Goal: Manage account settings

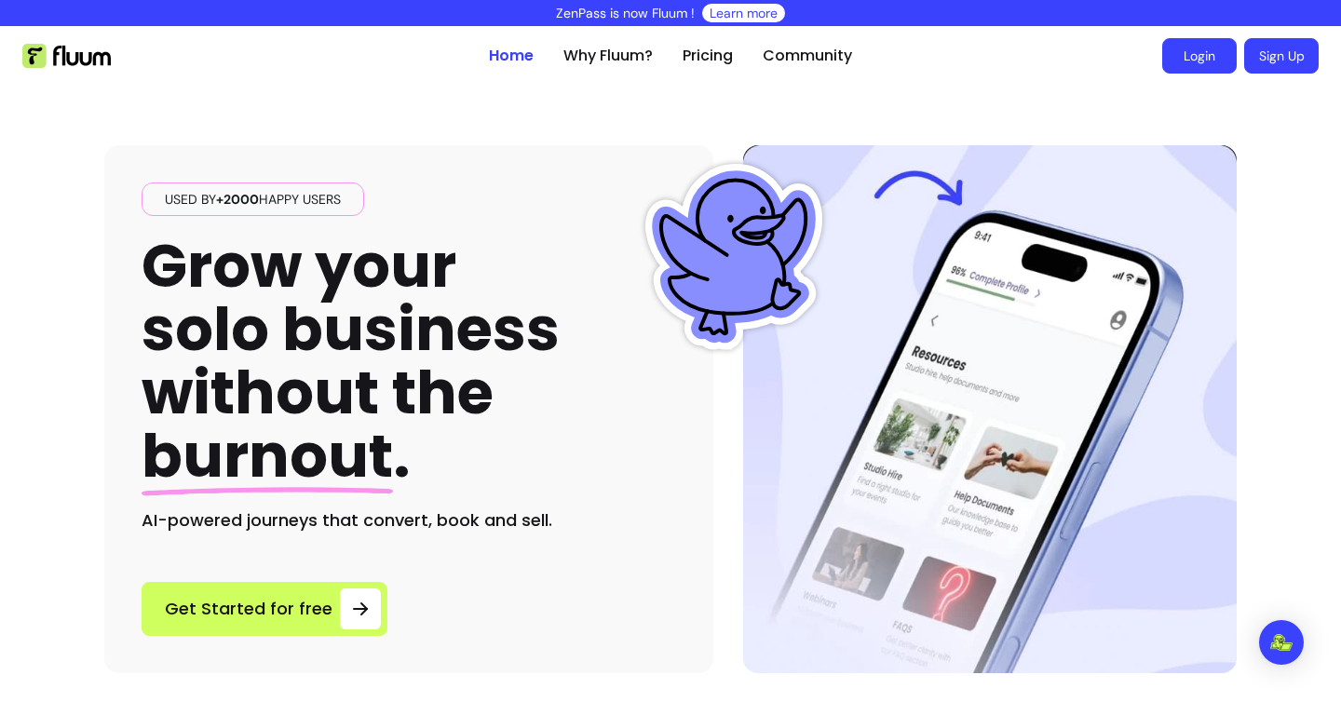
click at [1215, 58] on link "Login" at bounding box center [1199, 55] width 74 height 35
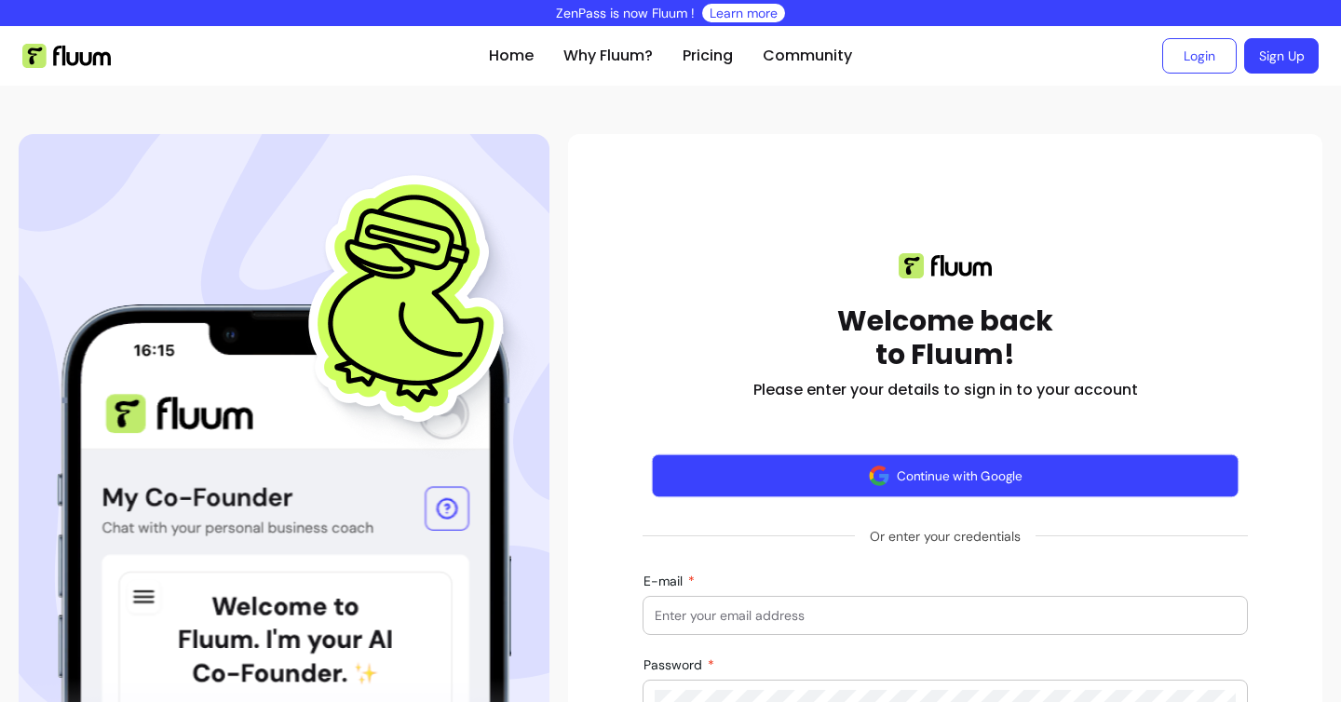
click at [876, 480] on img "button" at bounding box center [878, 475] width 21 height 21
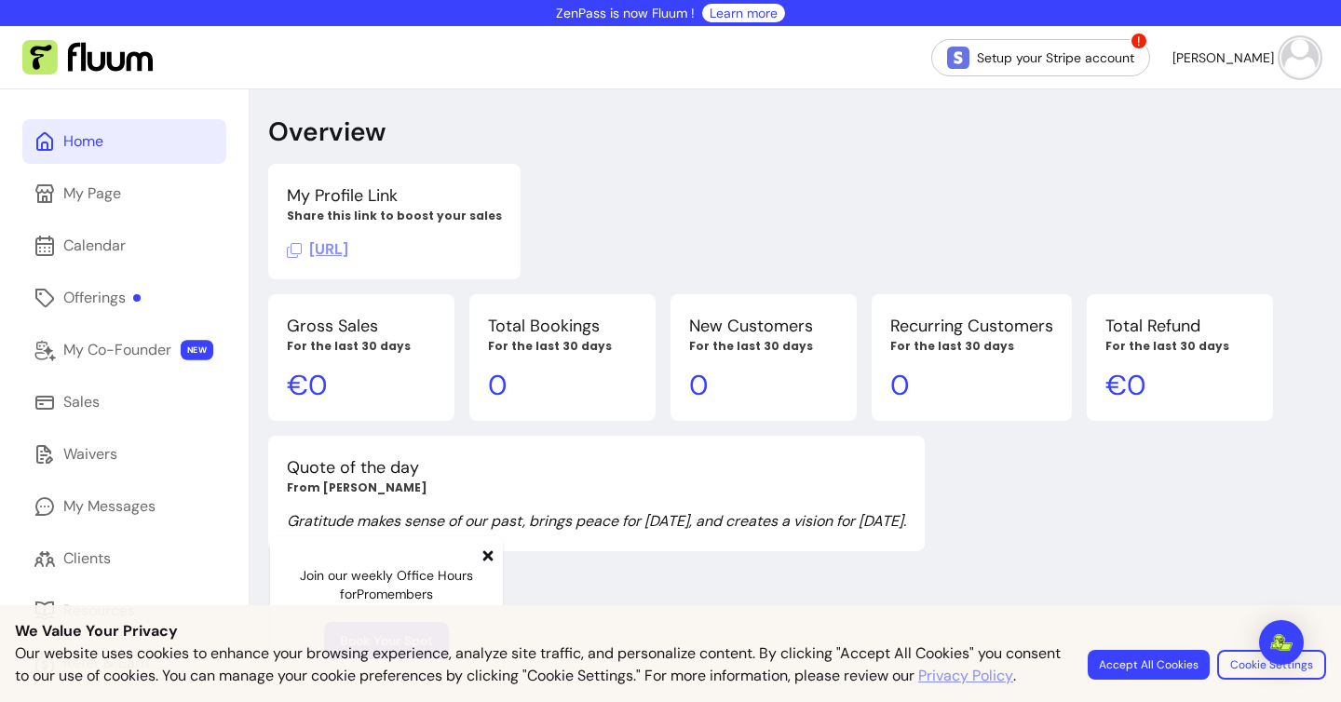
click at [1295, 63] on img at bounding box center [1299, 57] width 37 height 37
click at [815, 150] on div "Overview My Profile Link Share this link to boost your sales [URL] Gross Sales …" at bounding box center [795, 440] width 1091 height 702
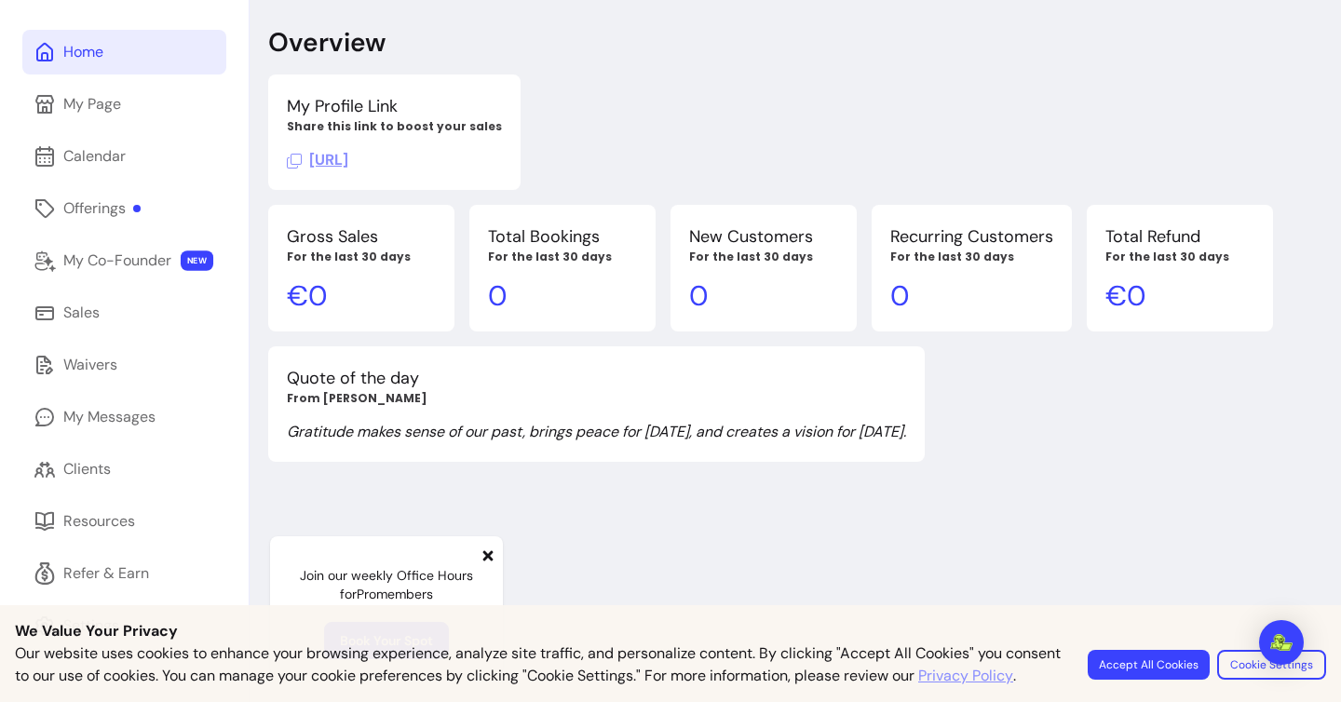
click at [1137, 659] on button "Accept All Cookies" at bounding box center [1149, 665] width 122 height 30
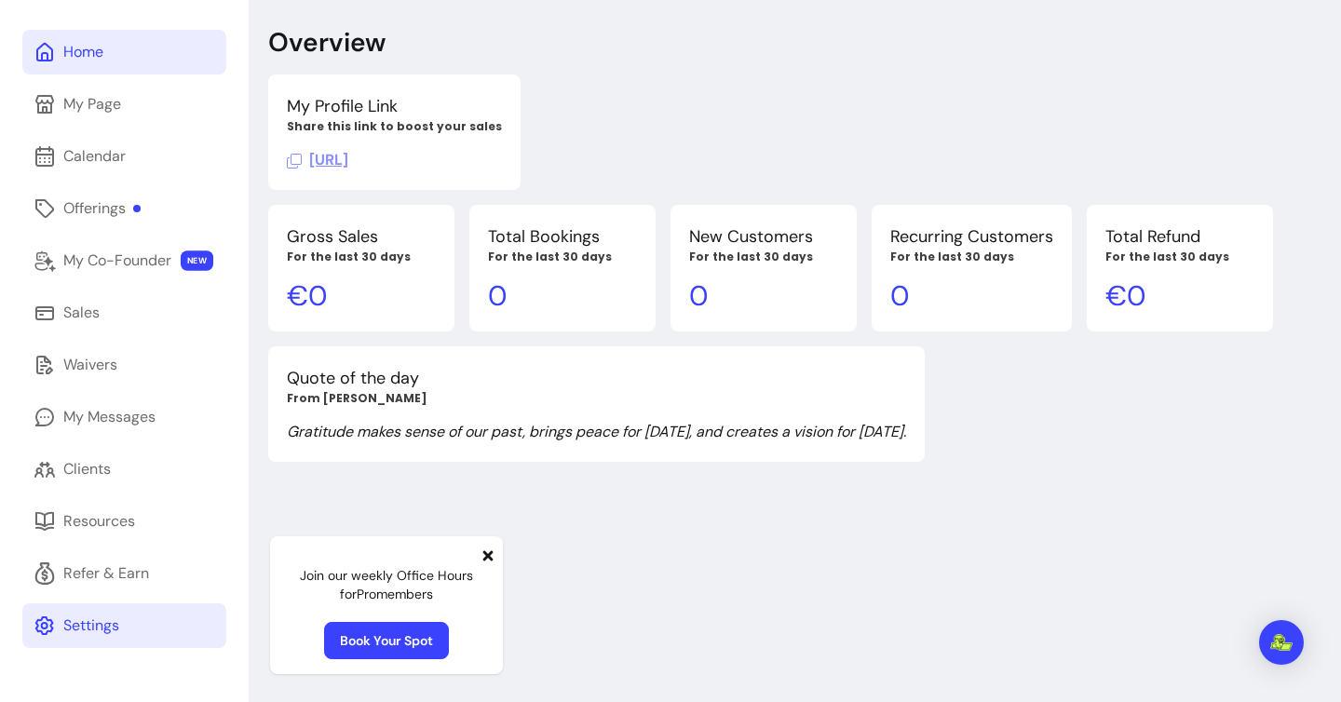
click at [106, 617] on div "Settings" at bounding box center [91, 626] width 56 height 22
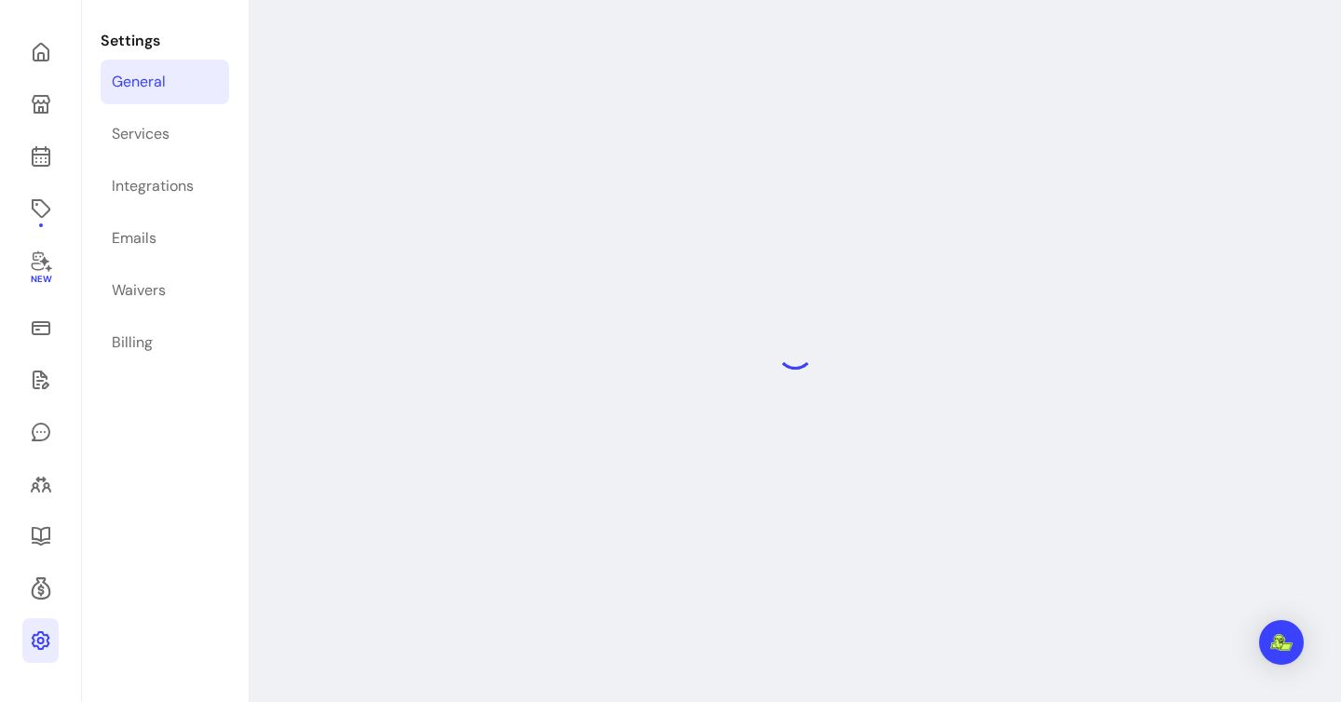
select select "**********"
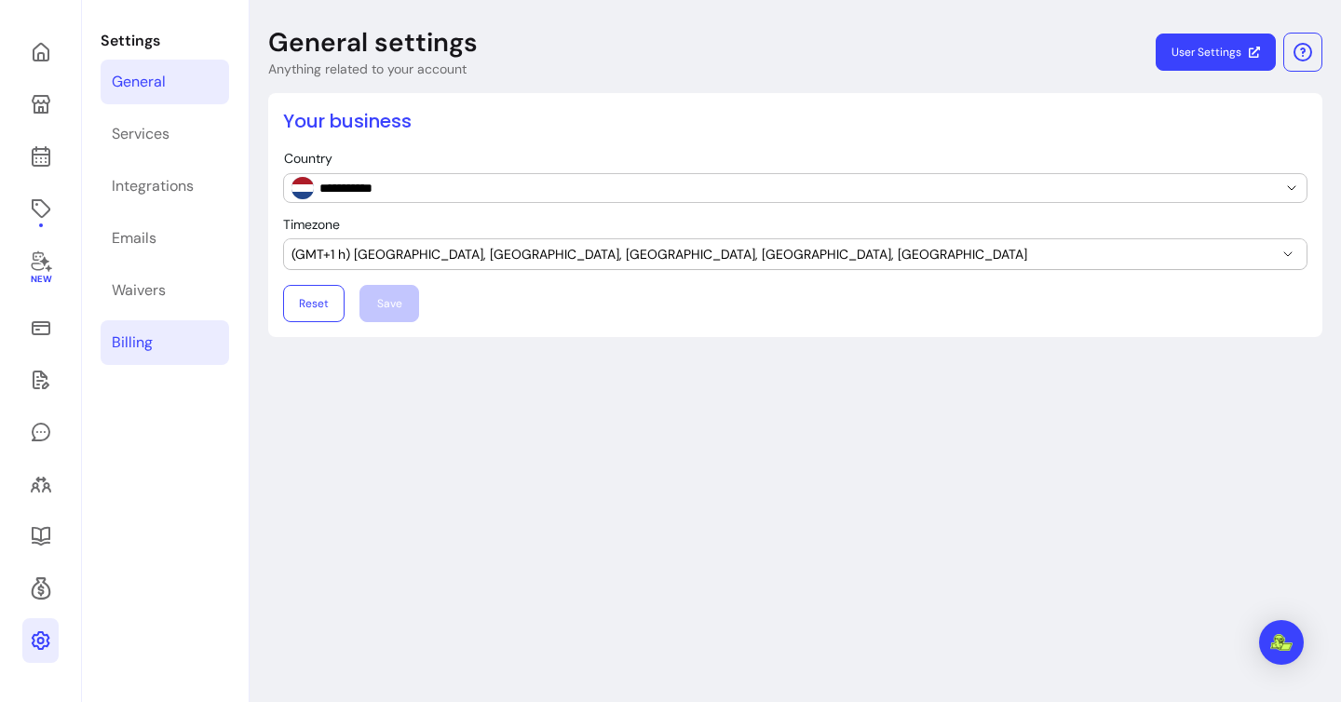
click at [146, 337] on div "Billing" at bounding box center [132, 342] width 41 height 22
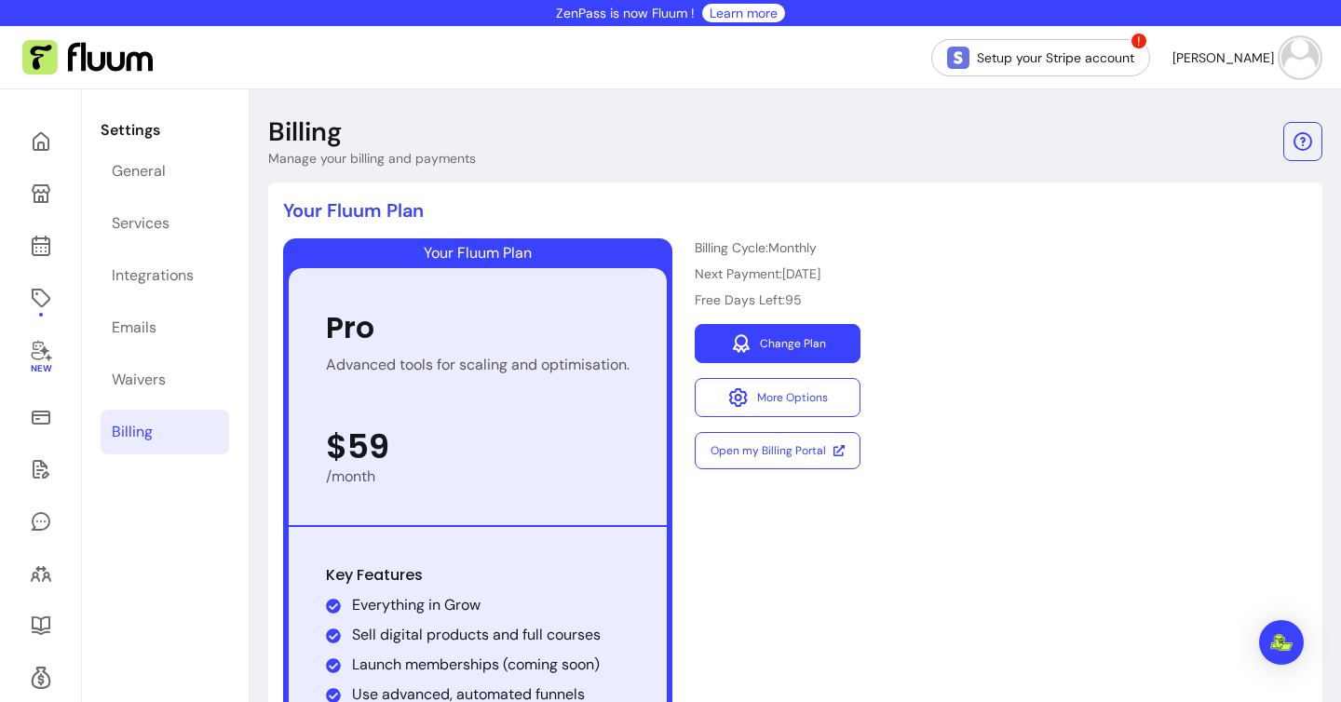
click at [804, 337] on link "Change Plan" at bounding box center [778, 343] width 166 height 39
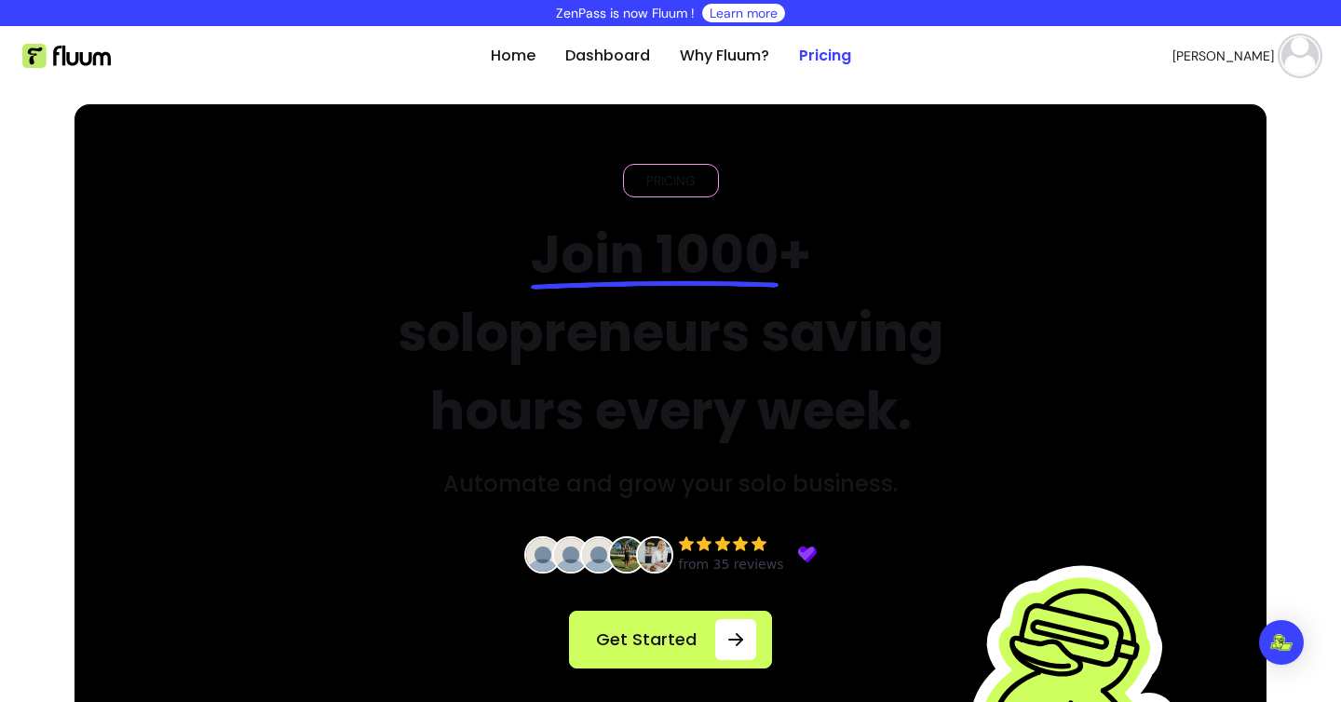
click at [1301, 57] on img at bounding box center [1299, 55] width 37 height 37
click at [904, 85] on ul "Tamas E." at bounding box center [1092, 56] width 453 height 60
click at [100, 48] on img at bounding box center [66, 56] width 88 height 24
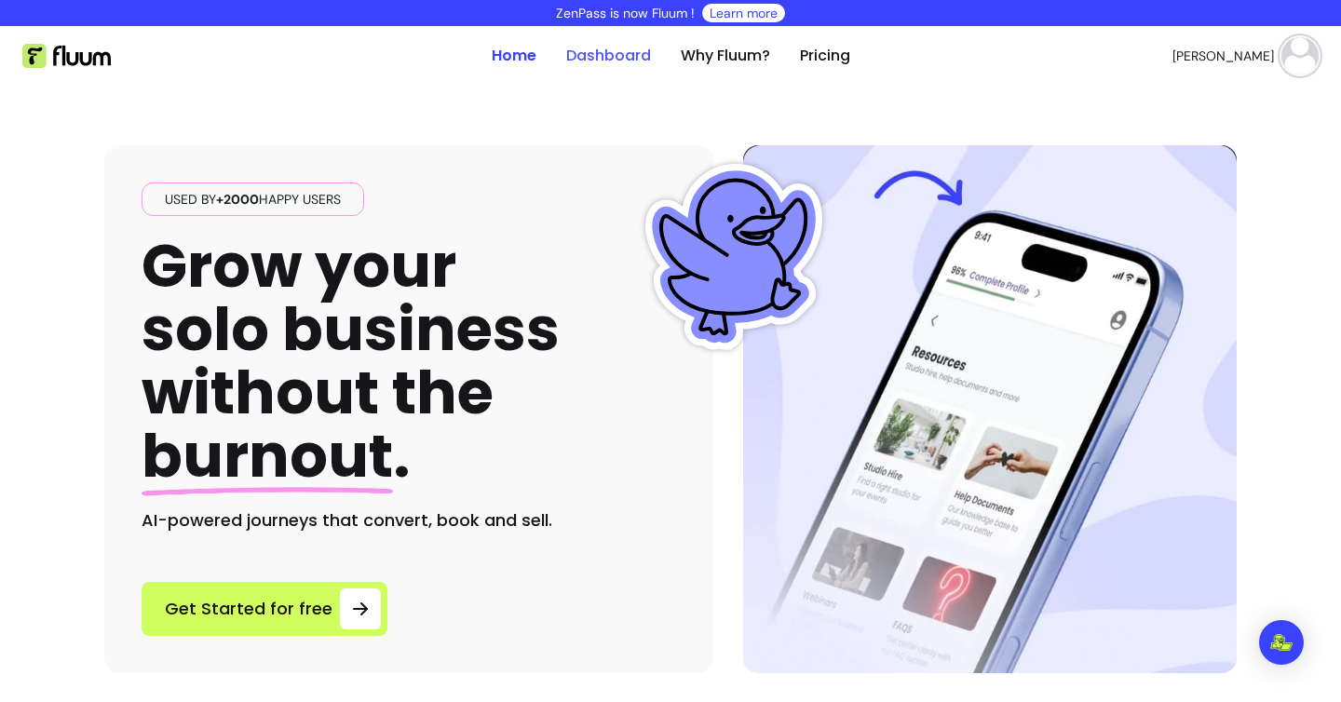
click at [595, 63] on link "Dashboard" at bounding box center [608, 56] width 85 height 22
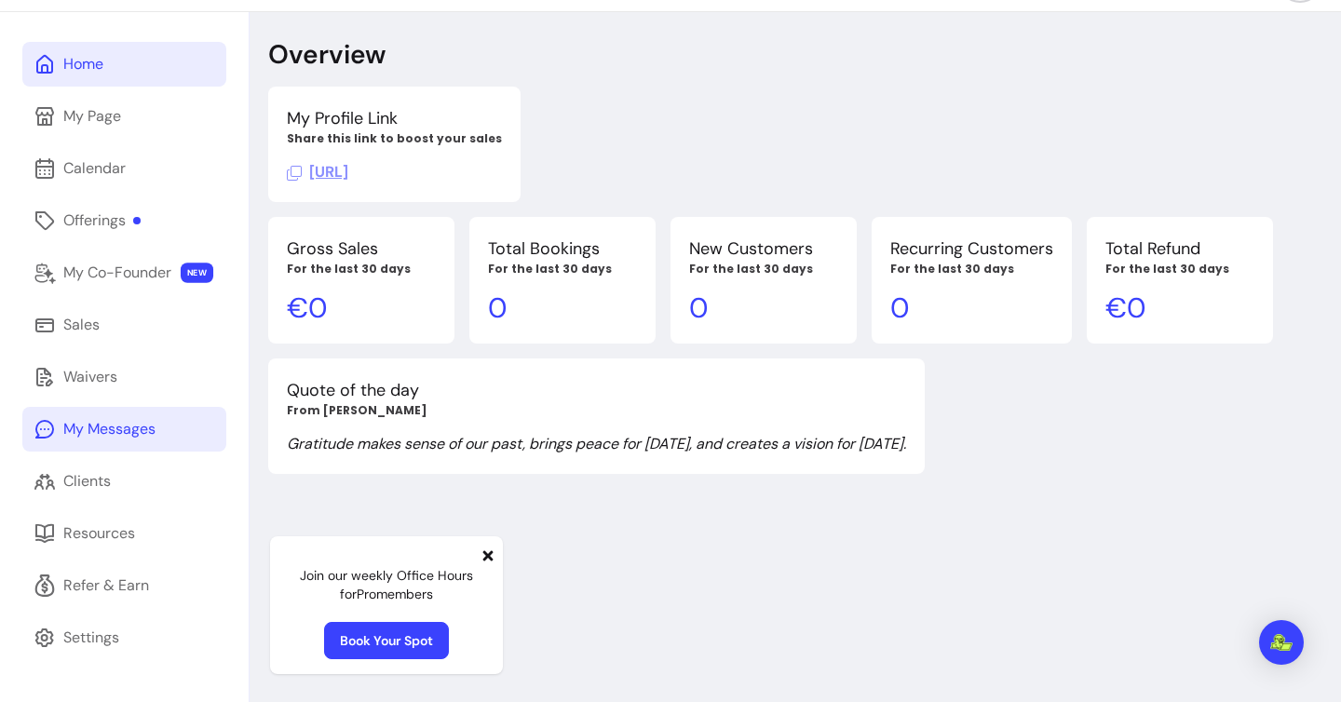
scroll to position [89, 0]
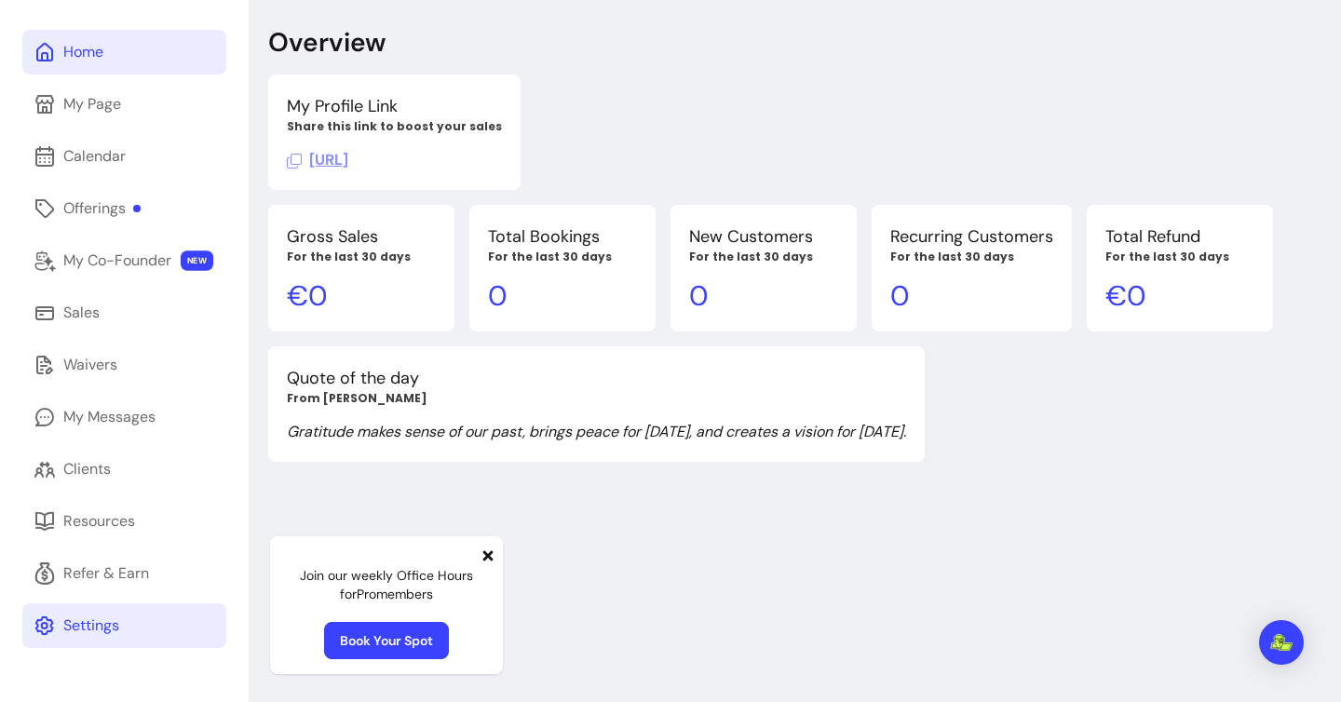
click at [92, 634] on div "Settings" at bounding box center [91, 626] width 56 height 22
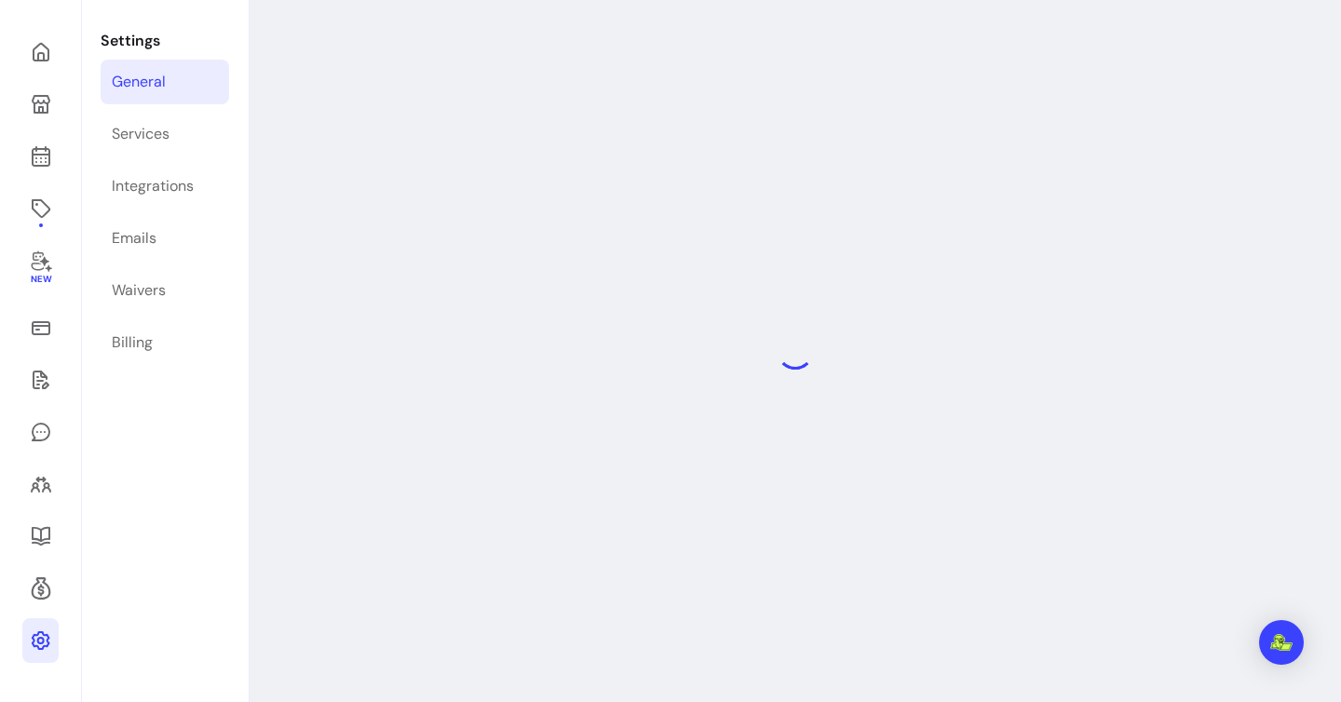
select select "**********"
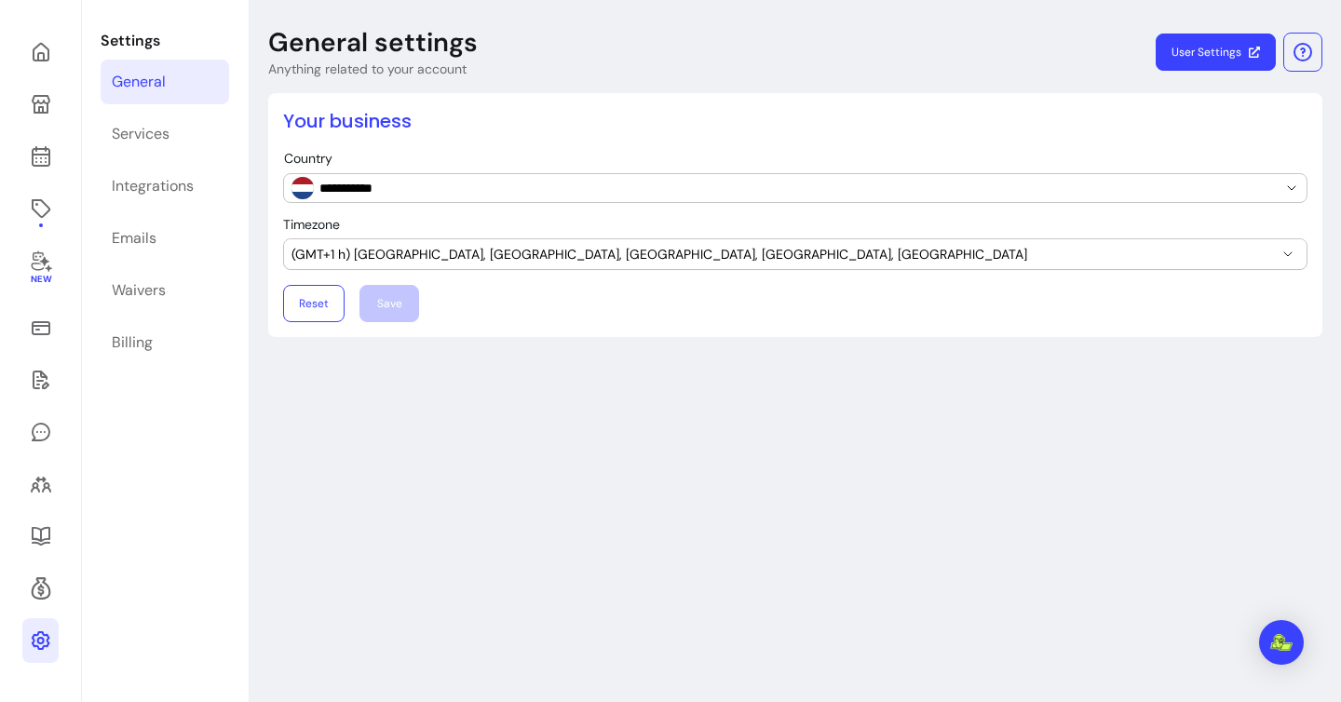
click at [1182, 61] on link "User Settings" at bounding box center [1216, 52] width 120 height 37
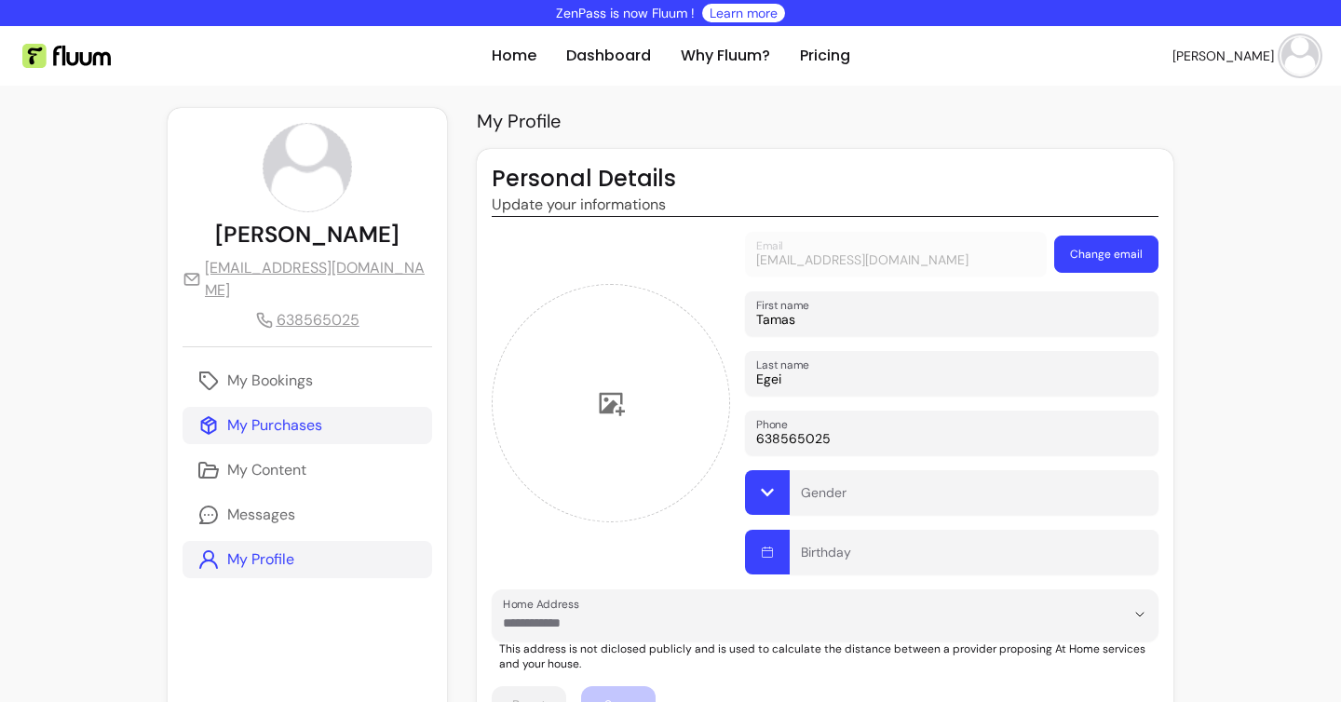
click at [254, 414] on p "My Purchases" at bounding box center [274, 425] width 95 height 22
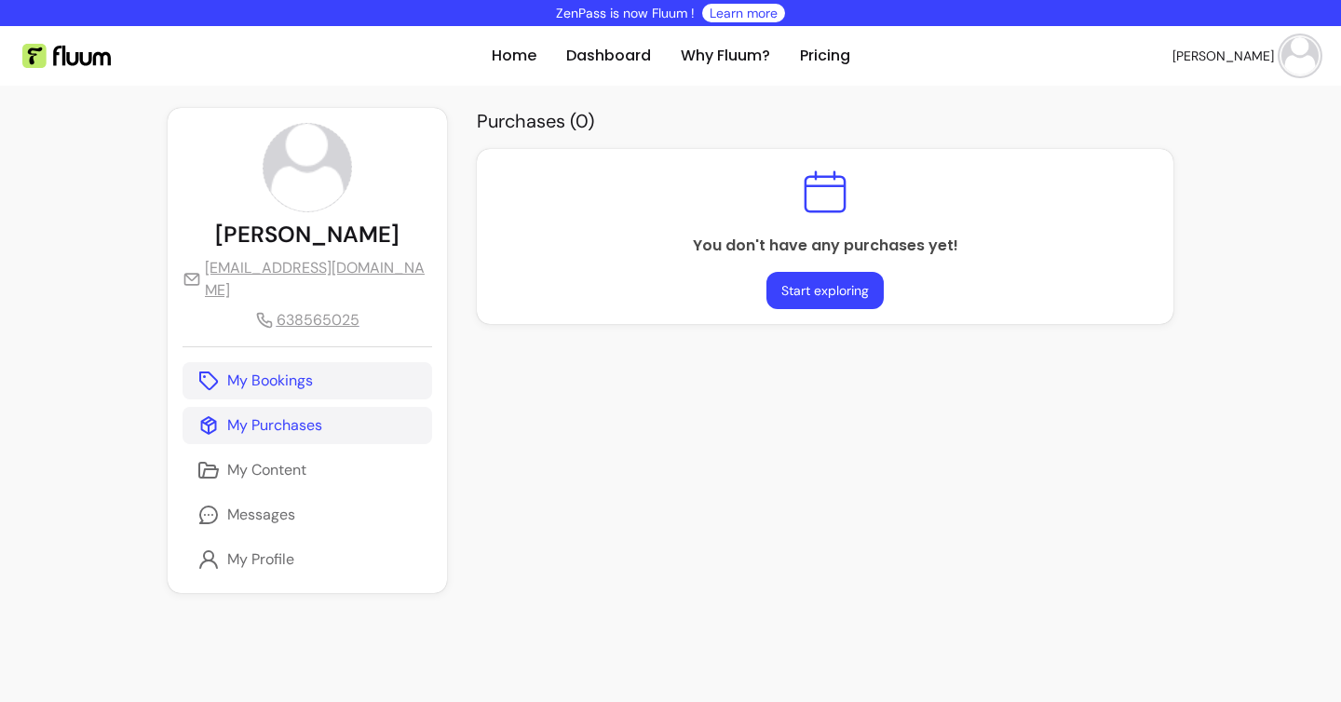
click at [250, 370] on p "My Bookings" at bounding box center [270, 381] width 86 height 22
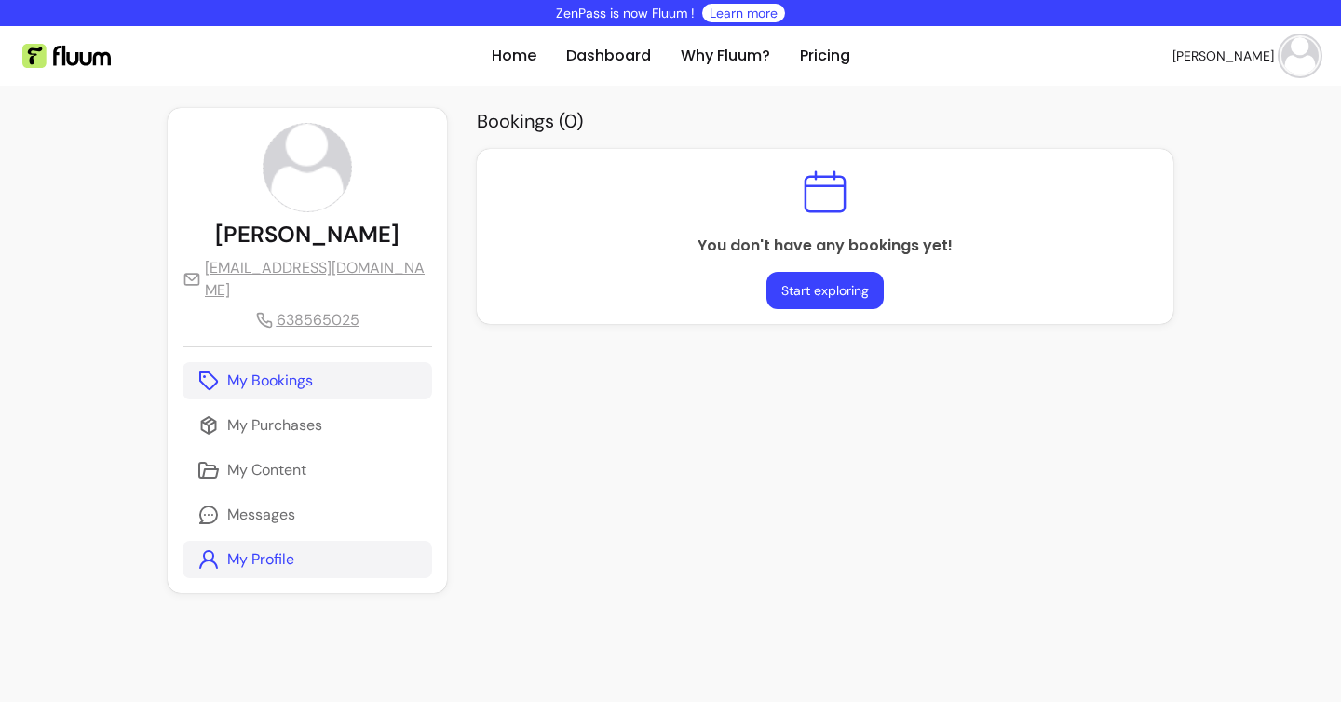
click at [257, 548] on p "My Profile" at bounding box center [260, 559] width 67 height 22
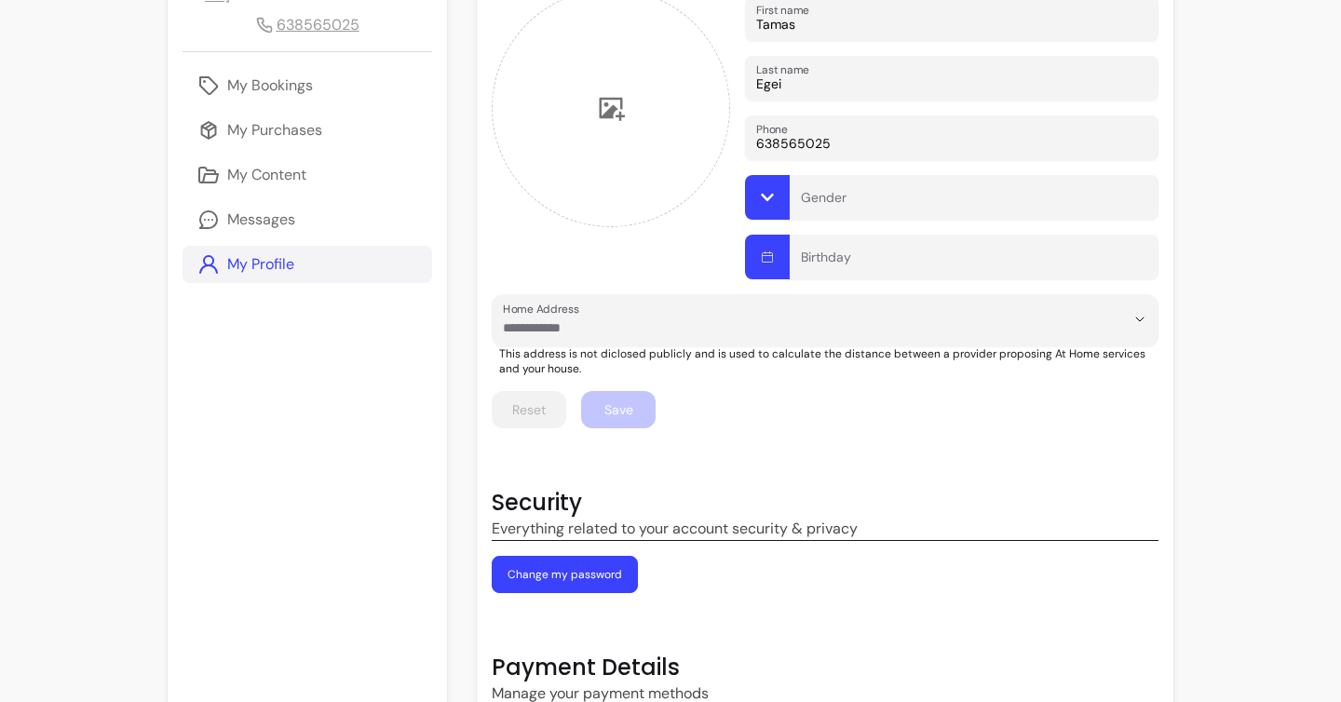
scroll to position [381, 0]
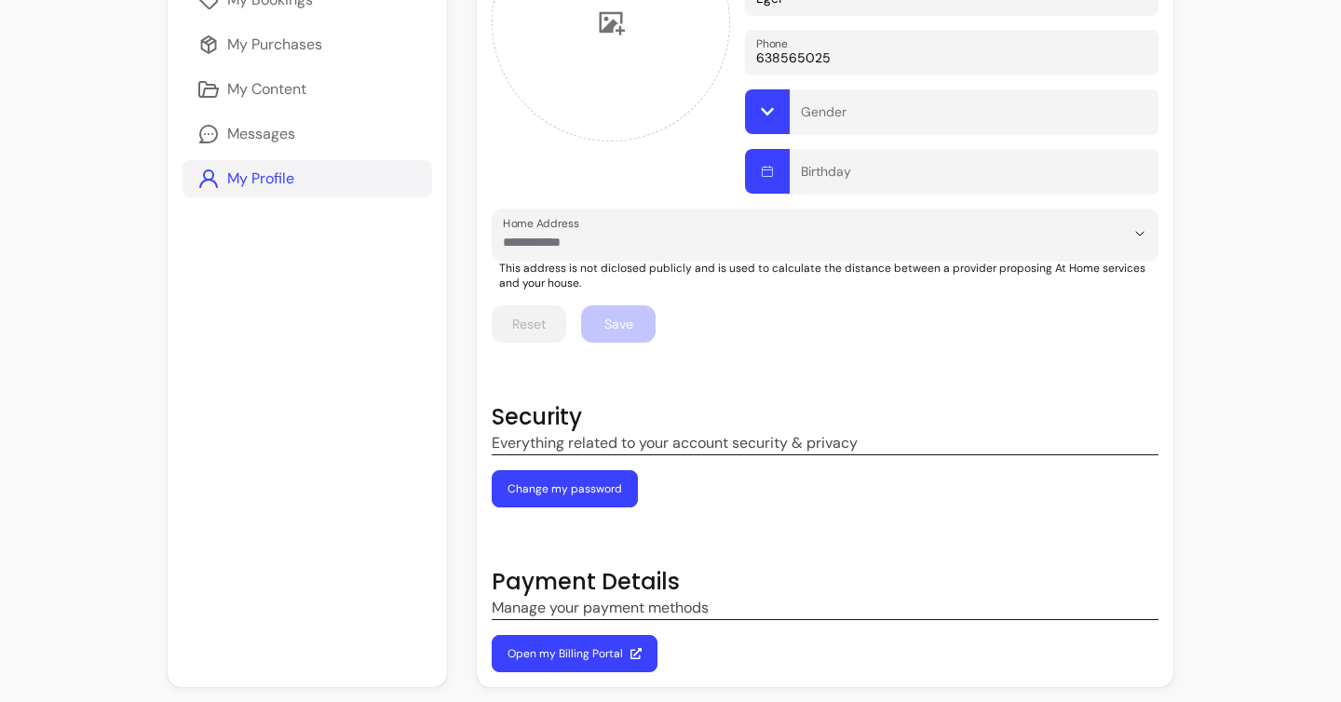
click at [554, 654] on link "Open my Billing Portal" at bounding box center [575, 653] width 166 height 37
